Goal: Contribute content

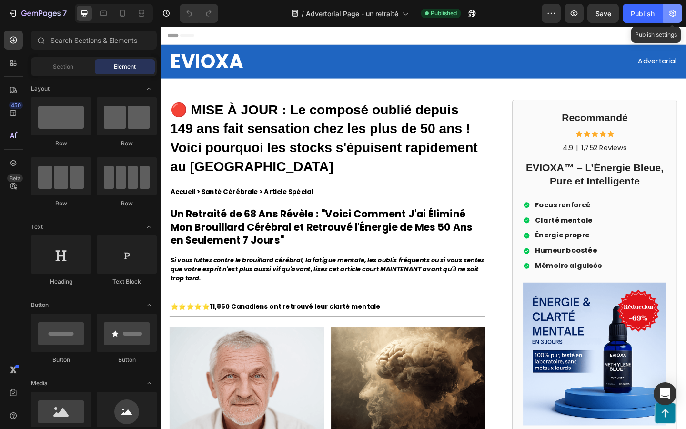
click at [671, 15] on icon "button" at bounding box center [673, 14] width 10 height 10
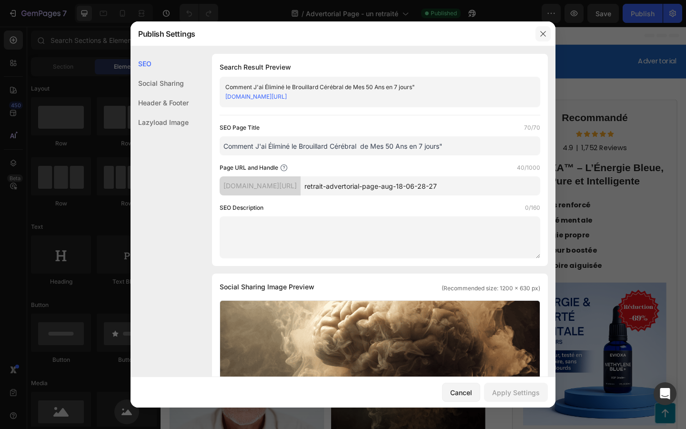
click at [541, 37] on icon "button" at bounding box center [544, 34] width 8 height 8
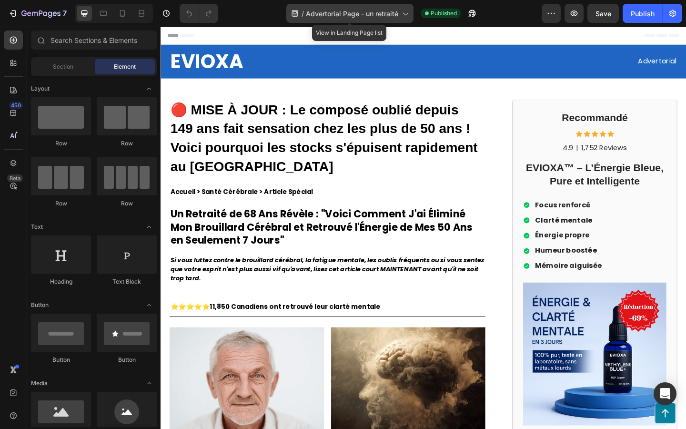
click at [388, 19] on div "/ Advertorial Page - un retraité" at bounding box center [349, 13] width 127 height 19
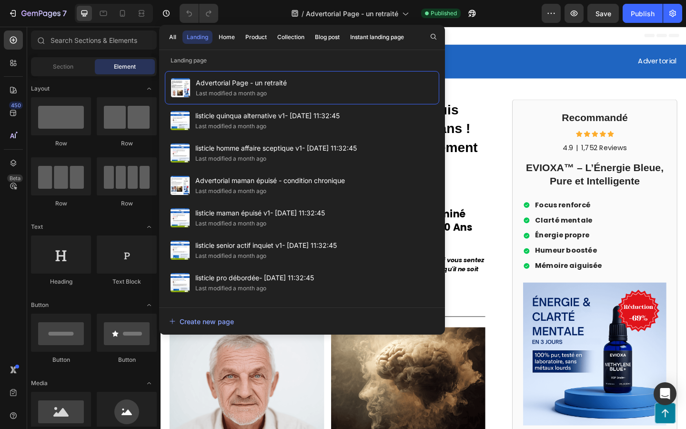
click at [507, 14] on div "/ Advertorial Page - un retraité Published" at bounding box center [384, 13] width 316 height 19
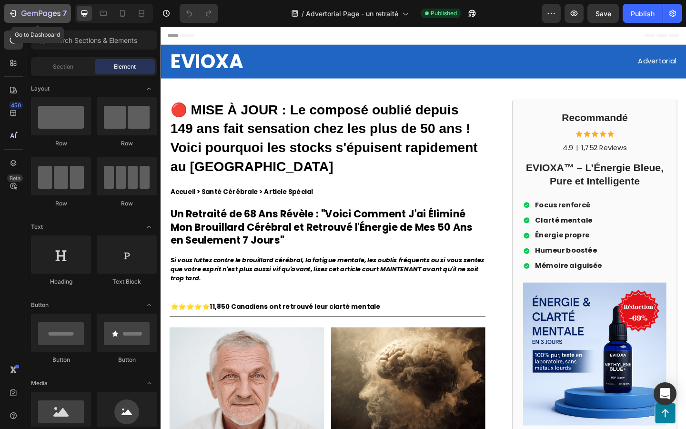
click at [13, 11] on icon "button" at bounding box center [13, 14] width 10 height 10
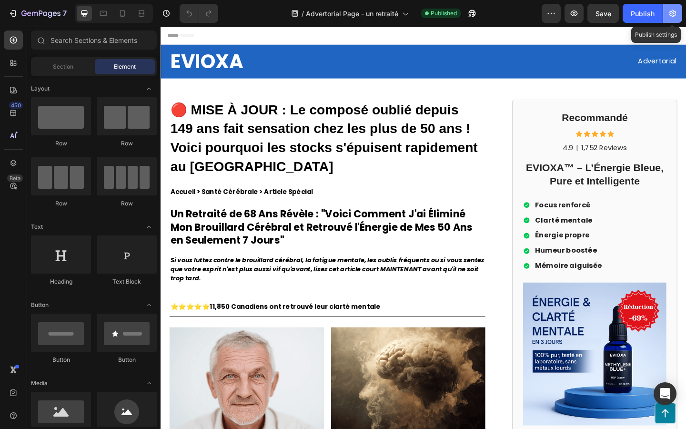
click at [671, 12] on icon "button" at bounding box center [673, 14] width 10 height 10
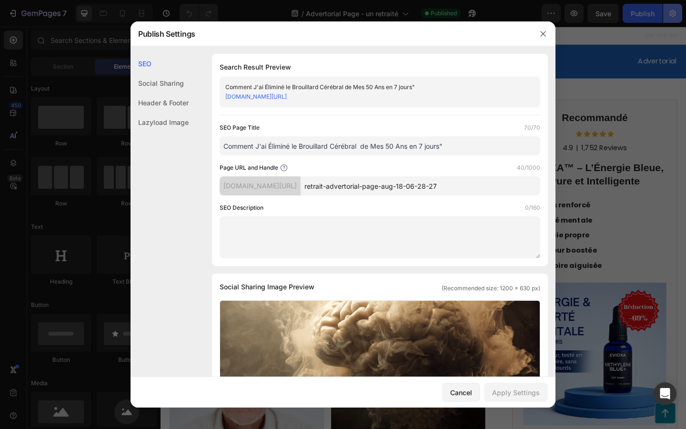
click at [671, 12] on div at bounding box center [343, 214] width 686 height 429
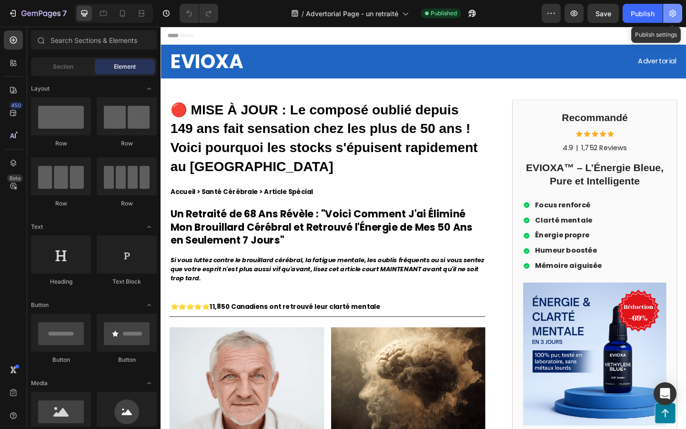
click at [671, 12] on icon "button" at bounding box center [673, 14] width 10 height 10
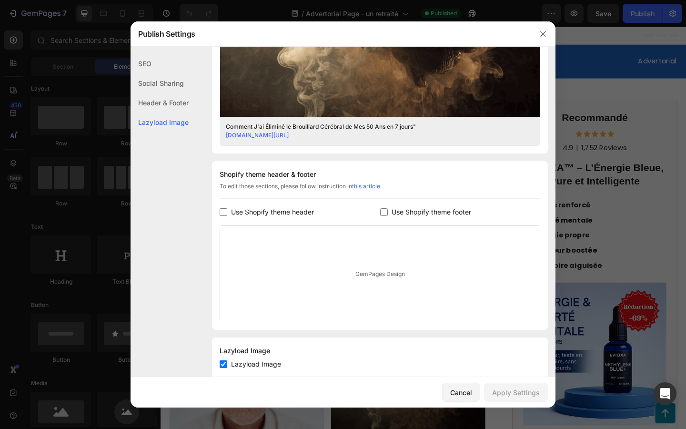
scroll to position [365, 0]
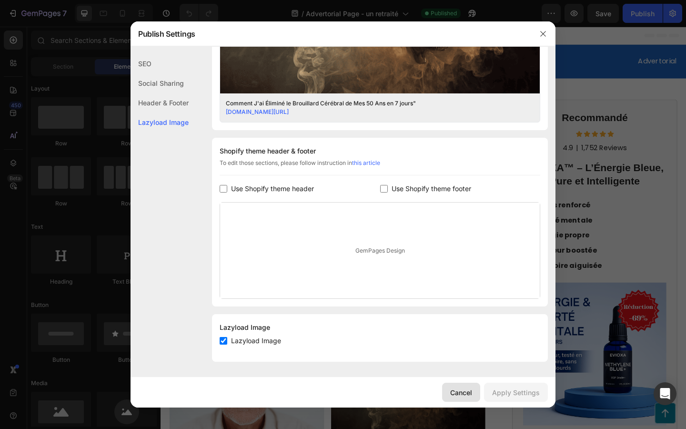
click at [456, 390] on div "Cancel" at bounding box center [461, 393] width 22 height 10
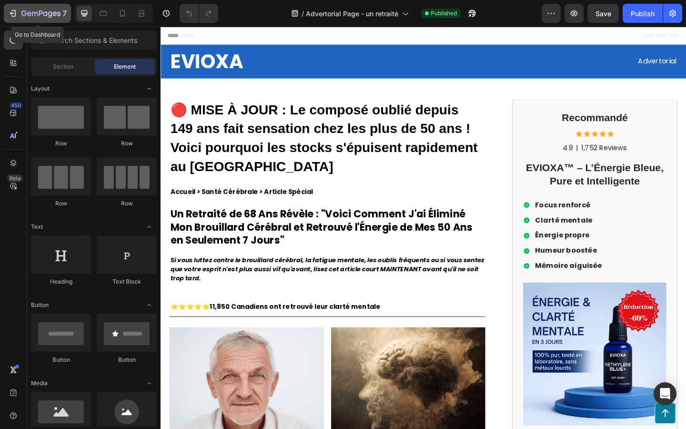
click at [12, 11] on icon "button" at bounding box center [13, 14] width 10 height 10
click at [652, 18] on div "Publish" at bounding box center [643, 14] width 24 height 10
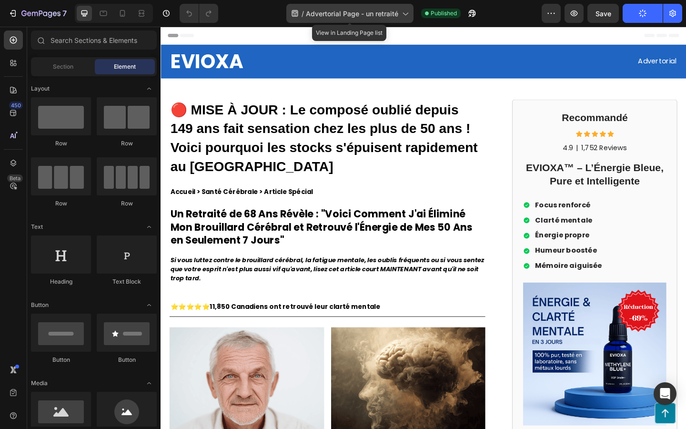
click at [394, 13] on span "Advertorial Page - un retraité" at bounding box center [352, 14] width 92 height 10
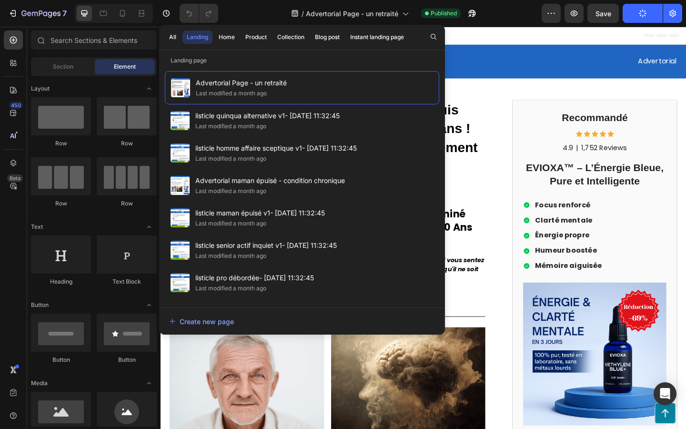
click at [510, 16] on div "/ Advertorial Page - un retraité Published" at bounding box center [384, 13] width 316 height 19
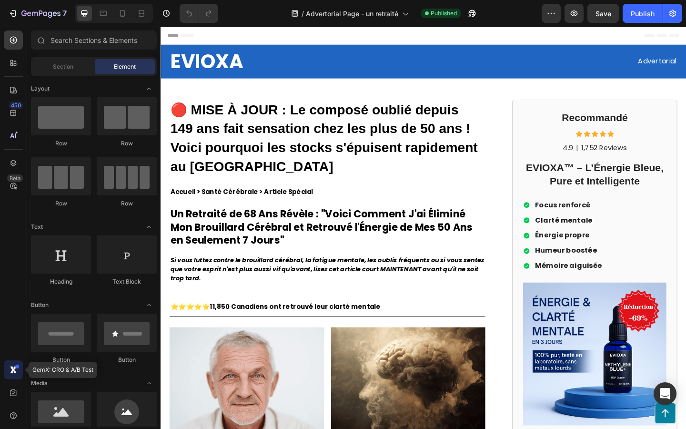
click at [15, 371] on icon at bounding box center [14, 371] width 3 height 3
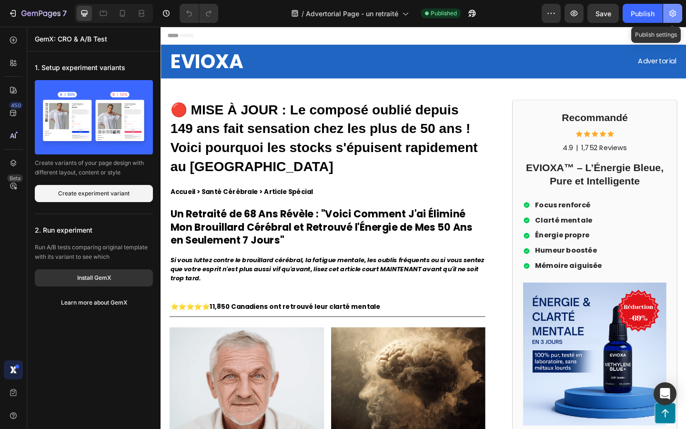
click at [671, 12] on icon "button" at bounding box center [673, 14] width 10 height 10
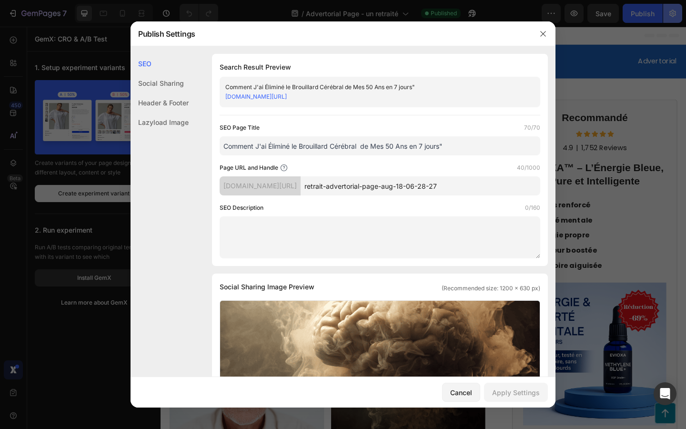
click at [671, 12] on div at bounding box center [343, 214] width 686 height 429
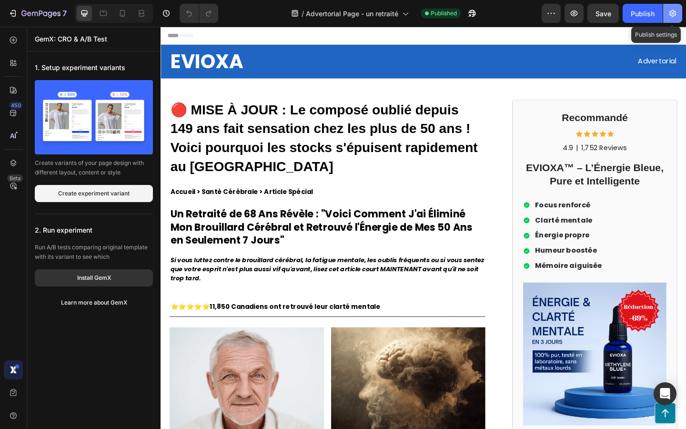
click at [671, 12] on icon "button" at bounding box center [673, 14] width 10 height 10
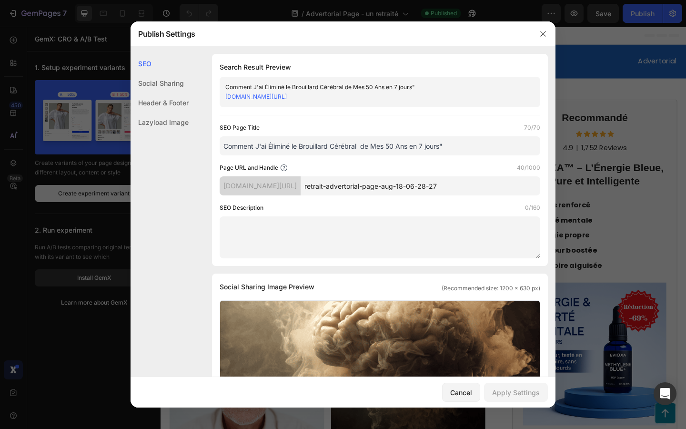
click at [418, 122] on div "Search Result Preview Comment J'ai Éliminé le Brouillard Cérébral de Mes 50 Ans…" at bounding box center [380, 160] width 336 height 212
drag, startPoint x: 473, startPoint y: 187, endPoint x: 336, endPoint y: 185, distance: 137.3
click at [336, 185] on input "retrait-advertorial-page-aug-18-06-28-27" at bounding box center [421, 185] width 240 height 19
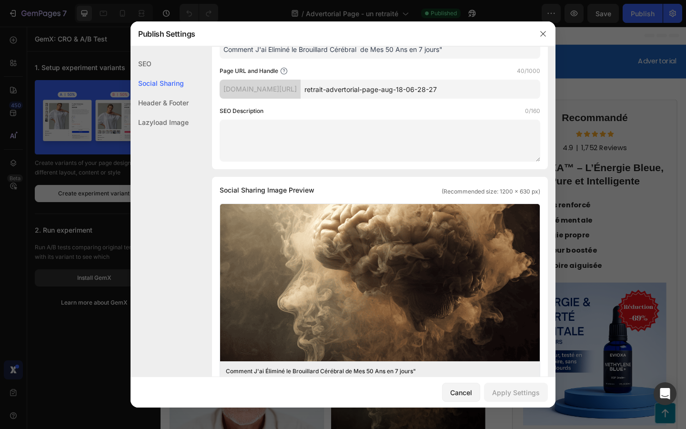
scroll to position [98, 0]
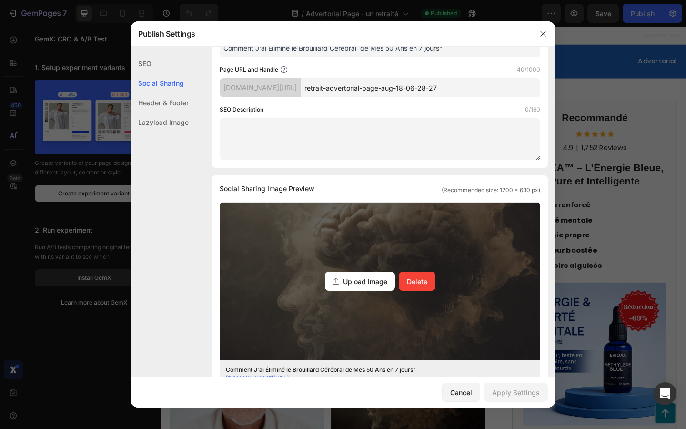
click at [446, 301] on div "Upload Image Delete" at bounding box center [380, 281] width 320 height 157
click at [0, 0] on input "Upload Image Delete" at bounding box center [0, 0] width 0 height 0
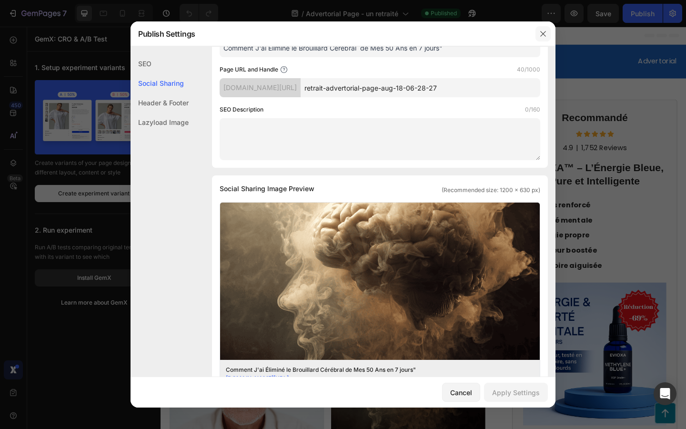
click at [549, 32] on button "button" at bounding box center [543, 33] width 15 height 15
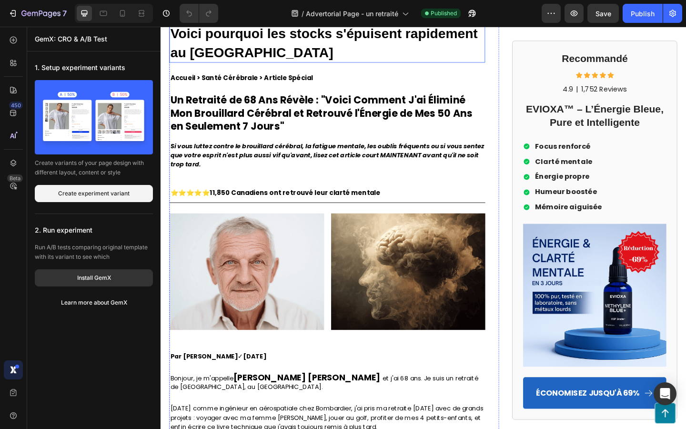
scroll to position [136, 0]
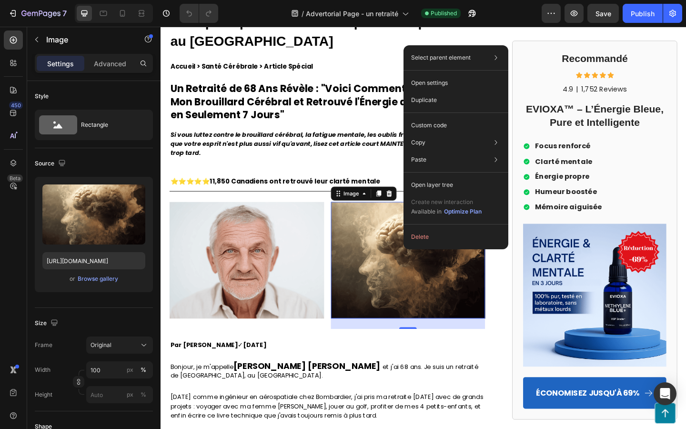
click at [404, 271] on img at bounding box center [430, 280] width 168 height 127
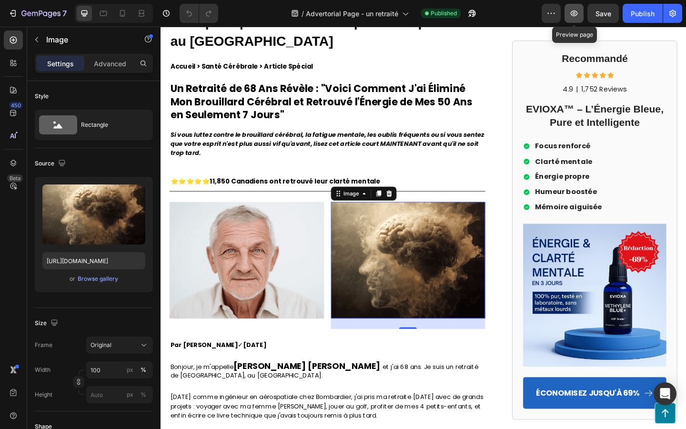
click at [569, 10] on button "button" at bounding box center [574, 13] width 19 height 19
